Goal: Navigation & Orientation: Find specific page/section

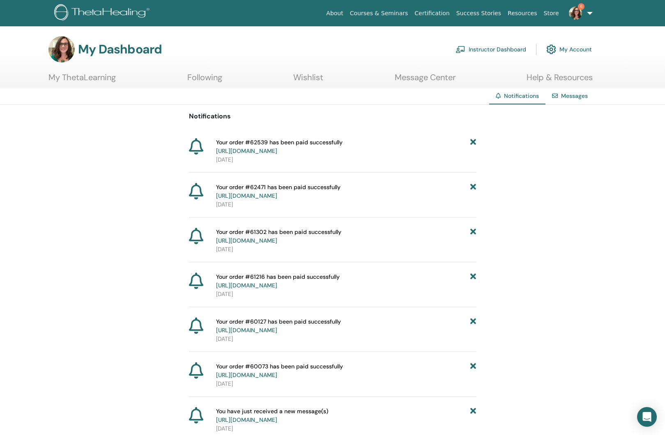
click at [582, 49] on link "My Account" at bounding box center [570, 49] width 46 height 18
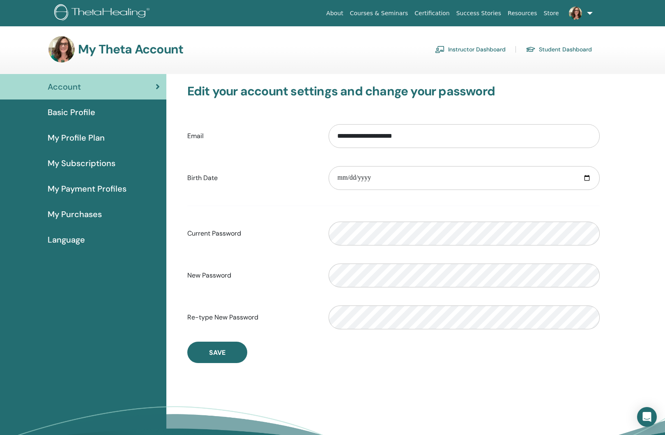
click at [75, 240] on span "Language" at bounding box center [66, 239] width 37 height 12
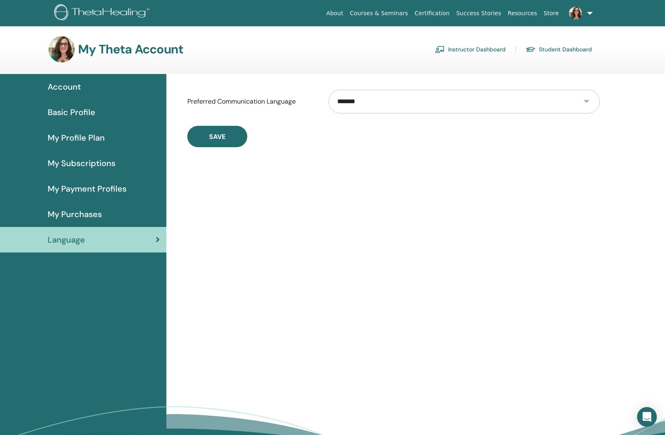
click at [76, 212] on span "My Purchases" at bounding box center [75, 214] width 54 height 12
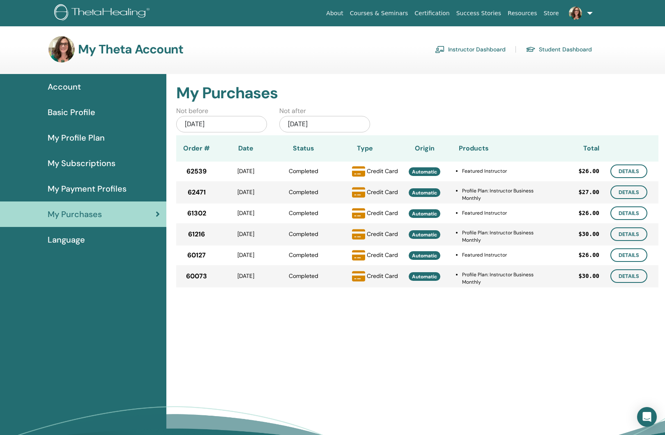
click at [89, 191] on span "My Payment Profiles" at bounding box center [87, 188] width 79 height 12
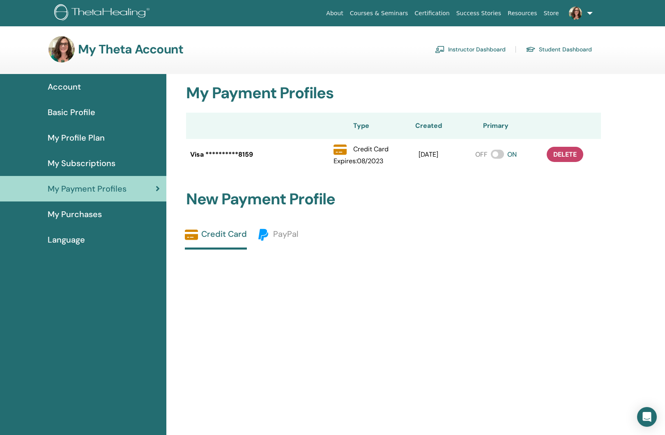
click at [94, 167] on span "My Subscriptions" at bounding box center [82, 163] width 68 height 12
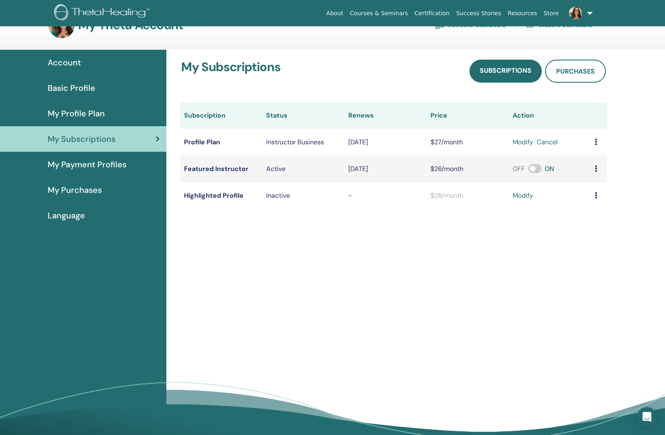
scroll to position [23, 0]
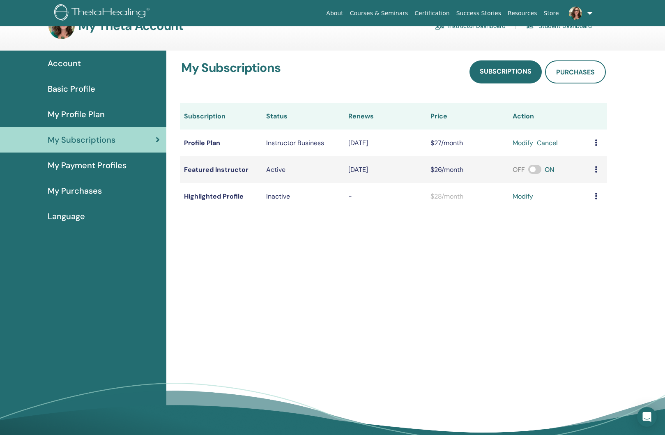
click at [97, 113] on span "My Profile Plan" at bounding box center [76, 114] width 57 height 12
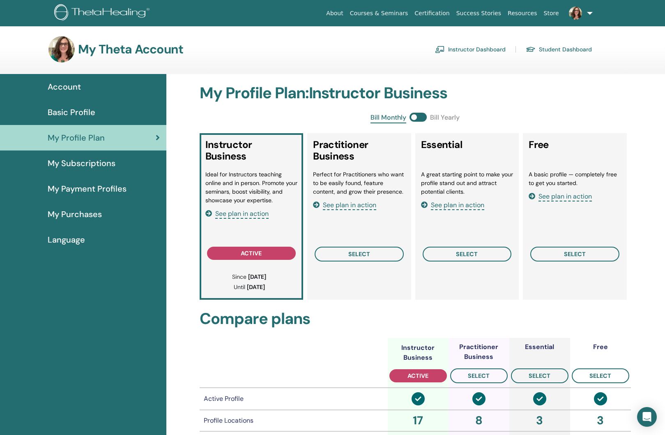
click at [128, 44] on h3 "My Theta Account" at bounding box center [130, 49] width 105 height 15
click at [562, 49] on link "Student Dashboard" at bounding box center [559, 49] width 66 height 13
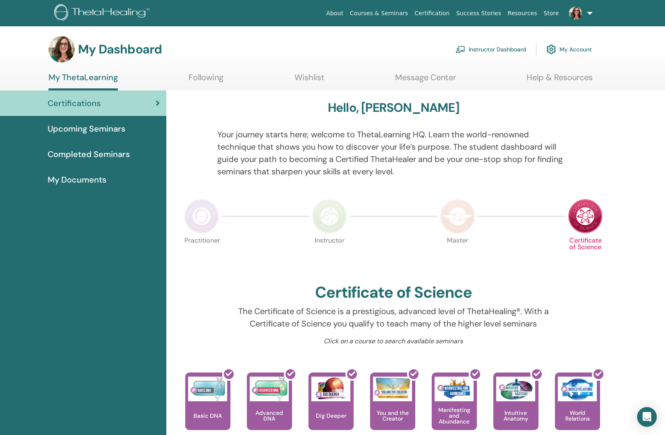
scroll to position [2, 0]
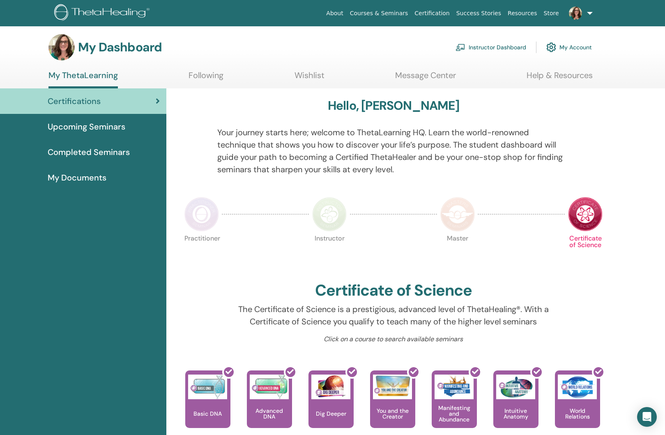
click at [451, 210] on img at bounding box center [457, 214] width 35 height 35
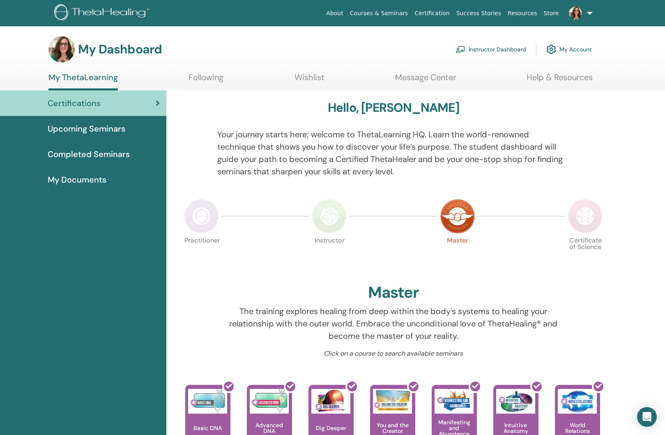
click at [325, 214] on img at bounding box center [329, 216] width 35 height 35
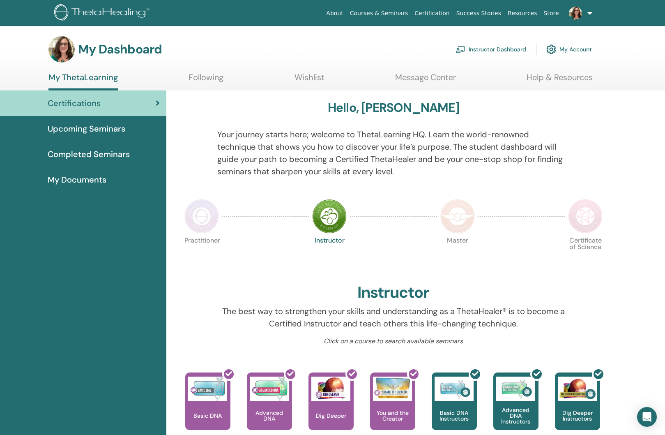
click at [189, 217] on img at bounding box center [201, 216] width 35 height 35
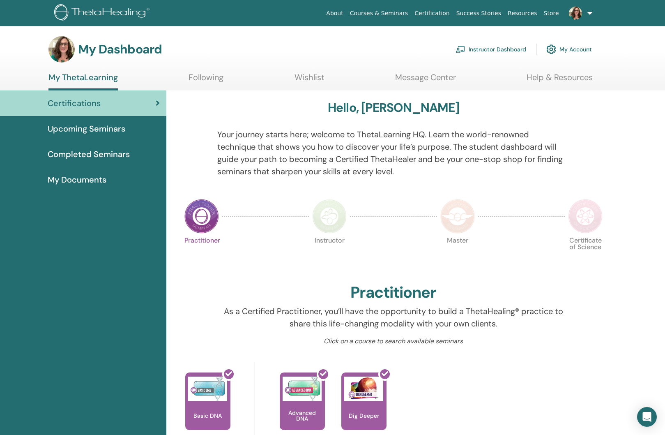
click at [464, 223] on img at bounding box center [457, 216] width 35 height 35
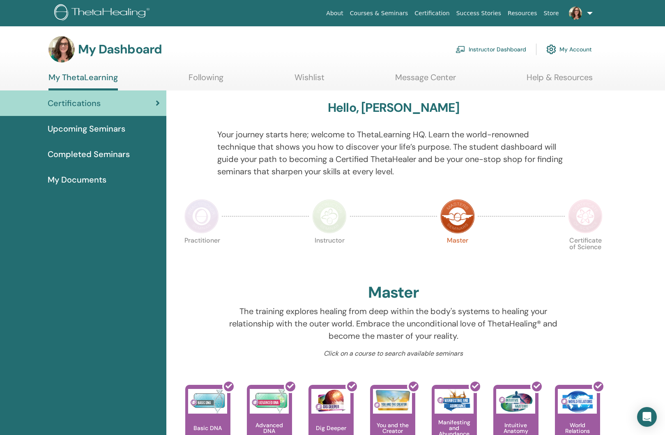
click at [581, 214] on img at bounding box center [585, 216] width 35 height 35
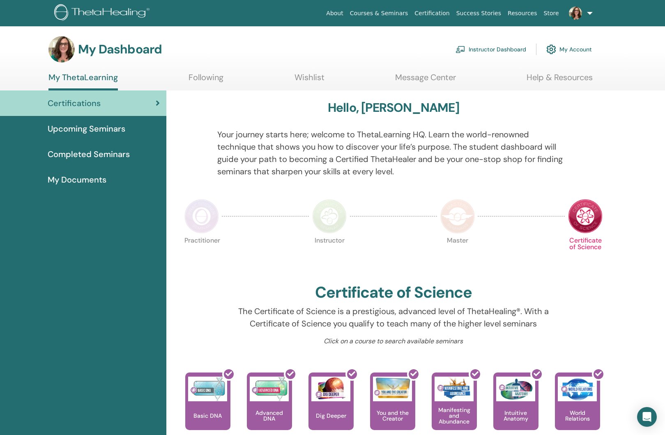
click at [121, 131] on span "Upcoming Seminars" at bounding box center [87, 128] width 78 height 12
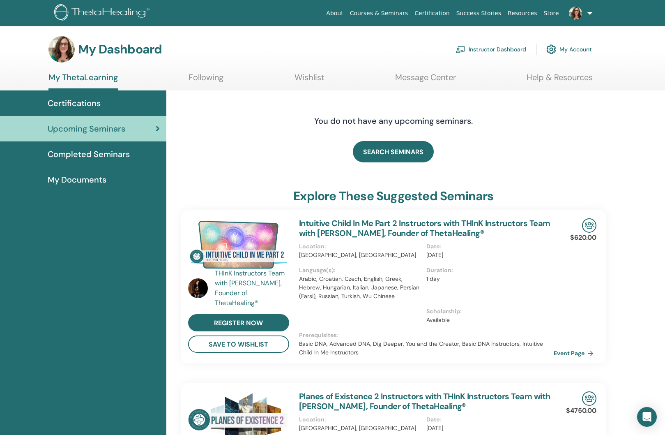
click at [109, 158] on span "Completed Seminars" at bounding box center [89, 154] width 82 height 12
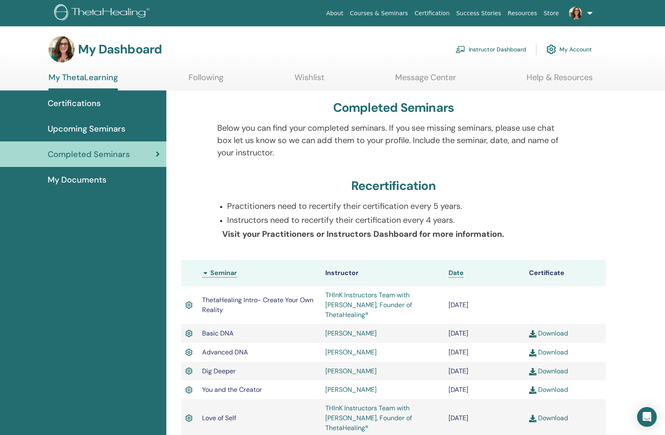
click at [106, 178] on div "My Documents" at bounding box center [83, 179] width 153 height 12
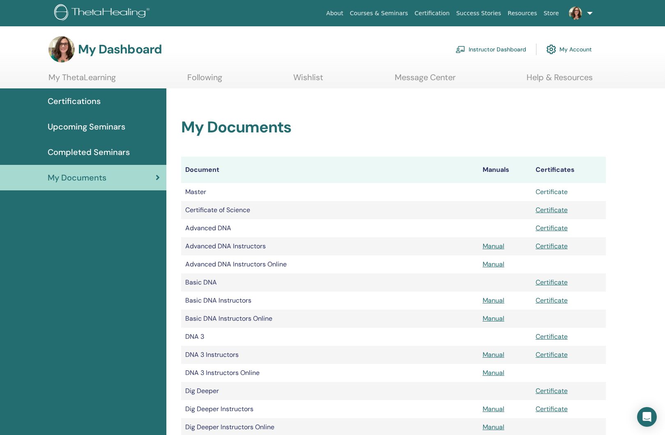
click at [563, 192] on link "Certificate" at bounding box center [552, 191] width 32 height 9
click at [121, 134] on link "Upcoming Seminars" at bounding box center [83, 126] width 166 height 25
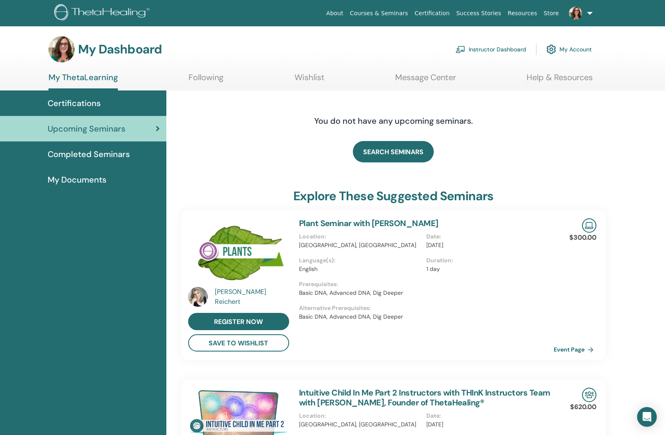
click at [429, 82] on link "Message Center" at bounding box center [425, 80] width 61 height 16
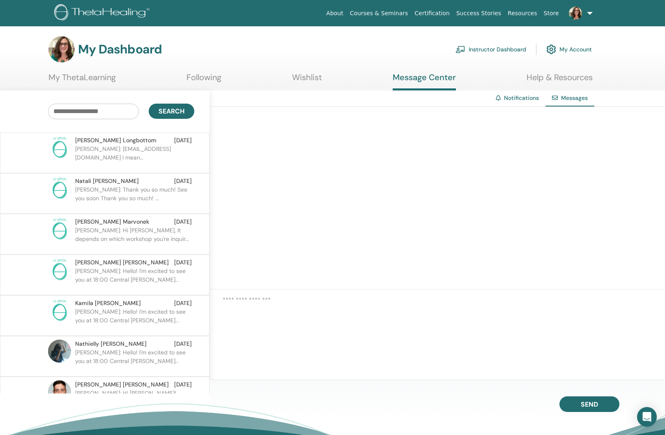
click at [489, 50] on link "Instructor Dashboard" at bounding box center [491, 49] width 71 height 18
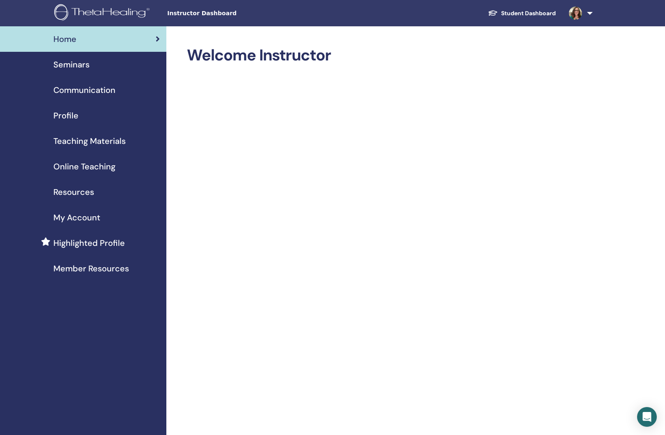
click at [62, 68] on span "Seminars" at bounding box center [71, 64] width 36 height 12
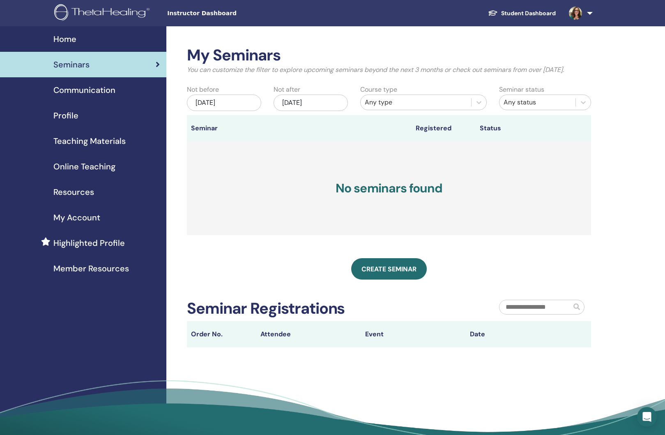
click at [115, 249] on link "Highlighted Profile" at bounding box center [83, 242] width 166 height 25
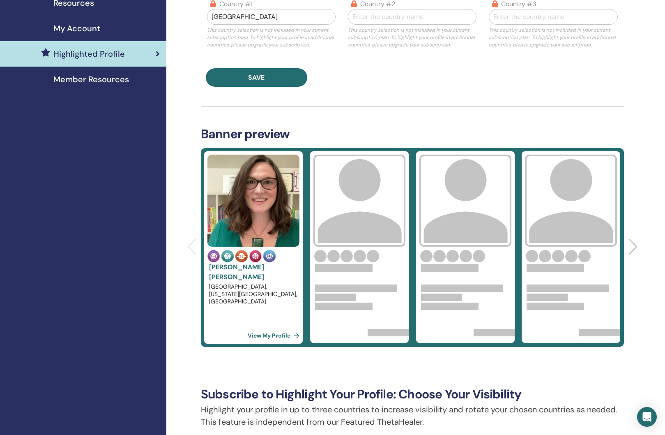
scroll to position [191, 0]
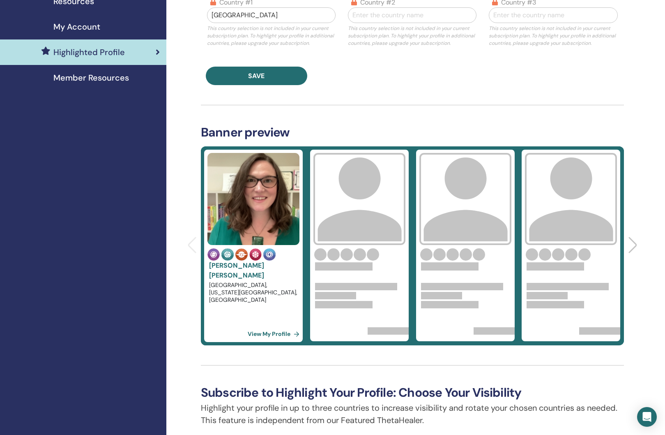
click at [272, 333] on link "View My Profile" at bounding box center [275, 333] width 55 height 16
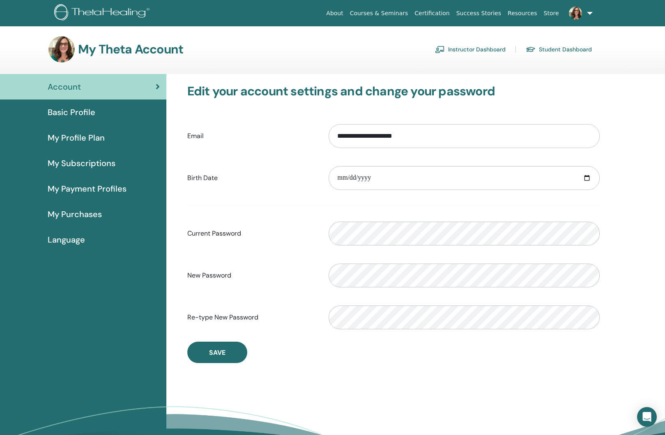
click at [478, 52] on link "Instructor Dashboard" at bounding box center [470, 49] width 71 height 13
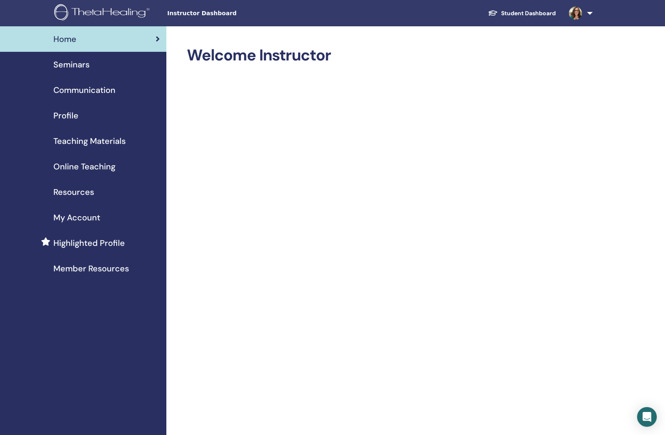
scroll to position [5, 0]
